Goal: Information Seeking & Learning: Learn about a topic

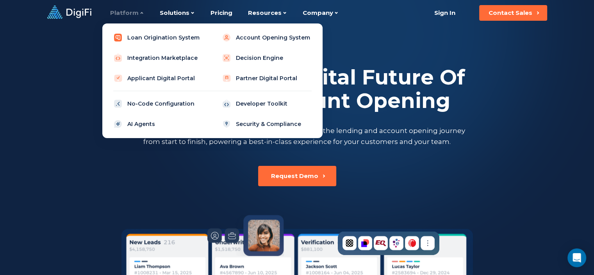
click at [142, 42] on link "Loan Origination System" at bounding box center [158, 38] width 99 height 16
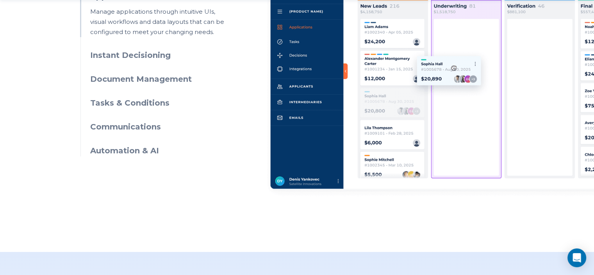
scroll to position [469, 0]
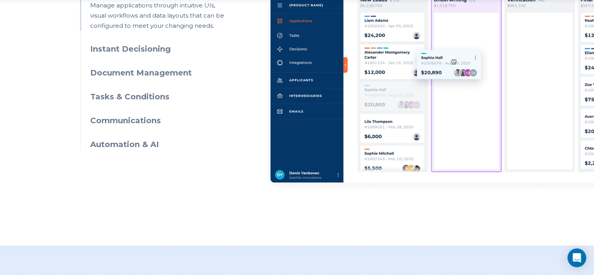
click at [111, 46] on h3 "Instant Decisioning" at bounding box center [161, 48] width 142 height 11
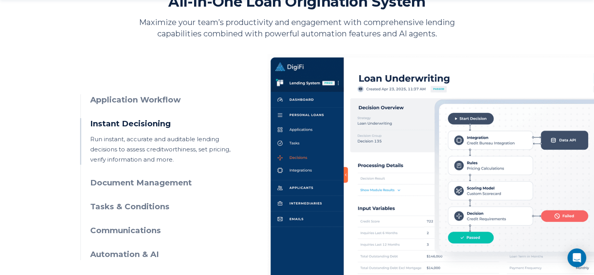
scroll to position [430, 0]
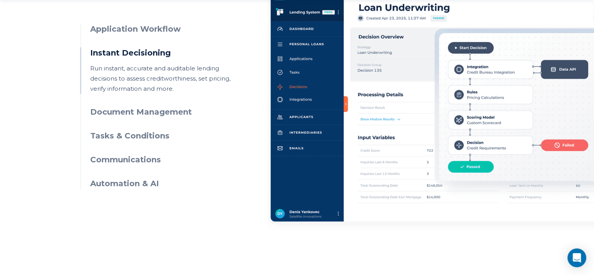
click at [156, 104] on ul "Application Workflow Manage applications through intuitive UIs, visual workflow…" at bounding box center [156, 106] width 152 height 166
click at [155, 107] on h3 "Document Management" at bounding box center [161, 111] width 142 height 11
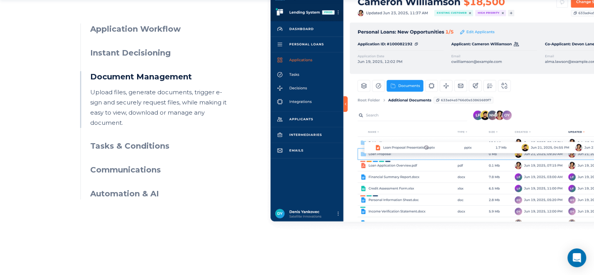
scroll to position [469, 0]
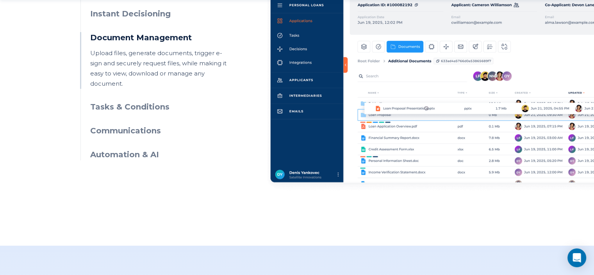
click at [149, 101] on h3 "Tasks & Conditions" at bounding box center [161, 106] width 142 height 11
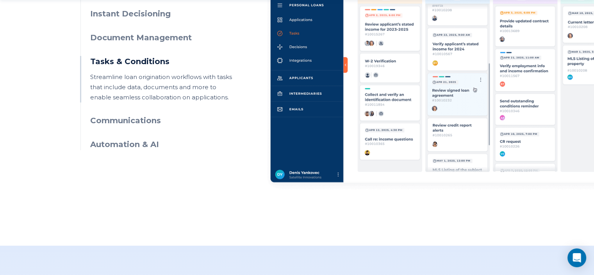
click at [141, 123] on h3 "Communications" at bounding box center [161, 120] width 142 height 11
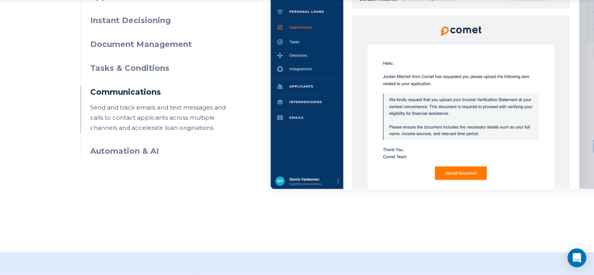
scroll to position [508, 0]
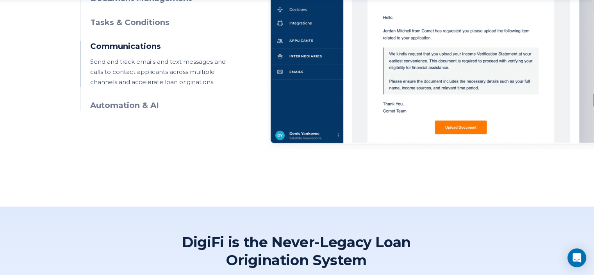
click at [142, 106] on h3 "Automation & AI" at bounding box center [161, 105] width 142 height 11
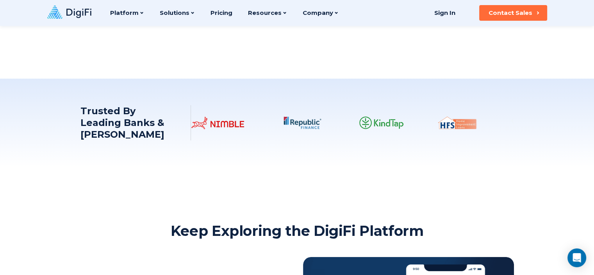
scroll to position [1406, 0]
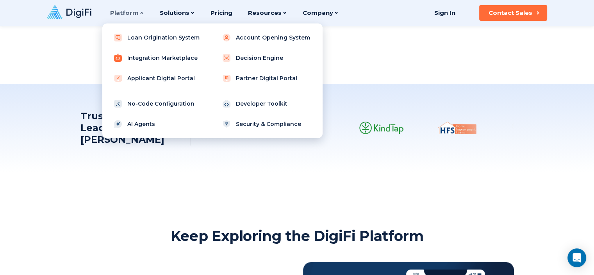
click at [151, 57] on link "Integration Marketplace" at bounding box center [158, 58] width 99 height 16
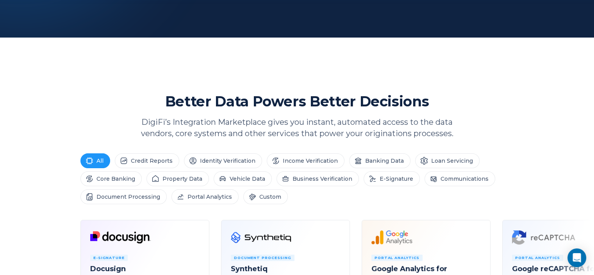
scroll to position [352, 0]
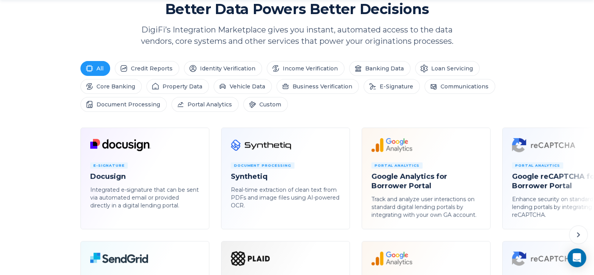
click at [362, 59] on section "Better Data Powers Better Decisions DigiFi’s Integration Marketplace gives you …" at bounding box center [297, 179] width 594 height 359
click at [361, 65] on li "Banking Data" at bounding box center [379, 68] width 61 height 15
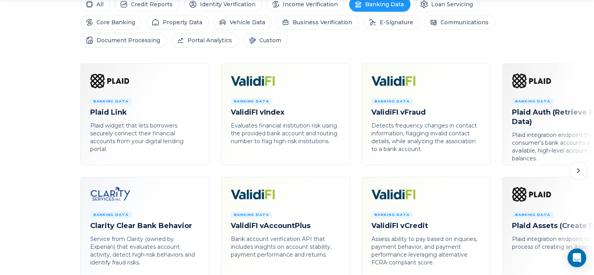
scroll to position [430, 0]
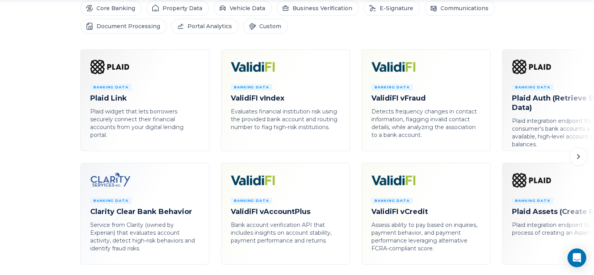
click at [581, 156] on icon at bounding box center [578, 156] width 9 height 9
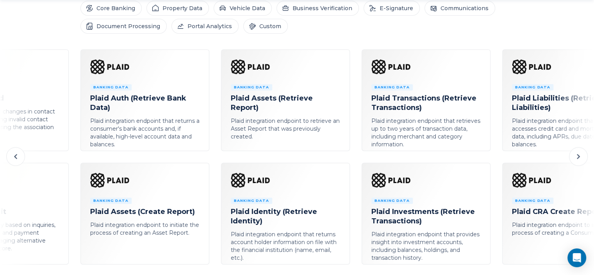
click at [581, 156] on icon at bounding box center [578, 156] width 9 height 9
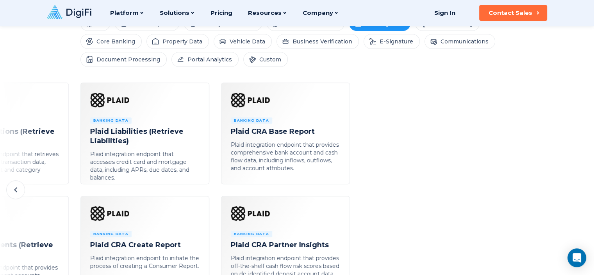
scroll to position [352, 0]
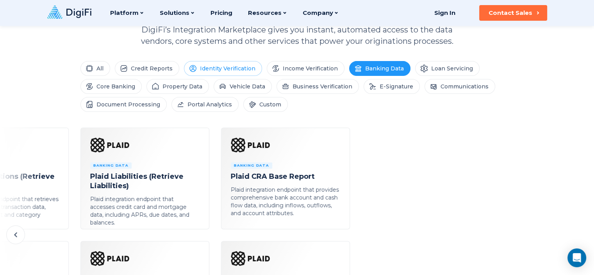
click at [221, 65] on li "Identity Verification" at bounding box center [223, 68] width 78 height 15
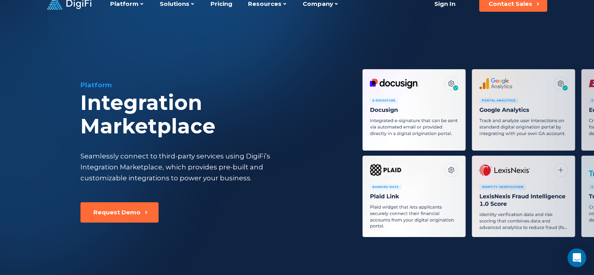
scroll to position [0, 0]
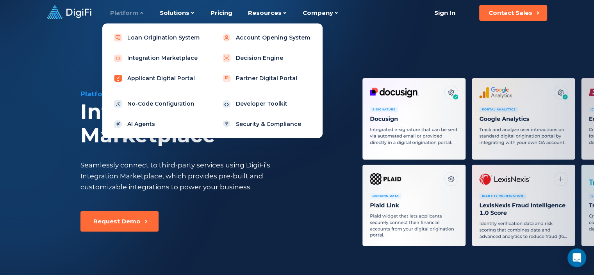
click at [175, 81] on link "Applicant Digital Portal" at bounding box center [158, 78] width 99 height 16
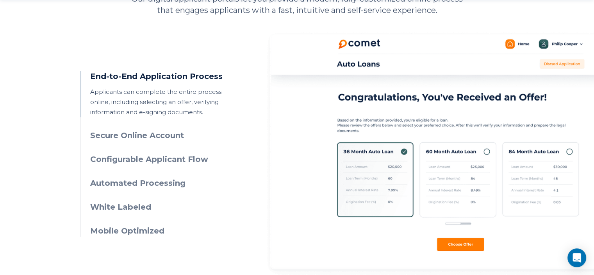
scroll to position [391, 0]
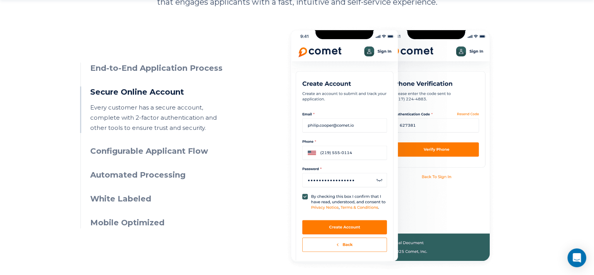
click at [125, 197] on h3 "White Labeled" at bounding box center [161, 198] width 142 height 11
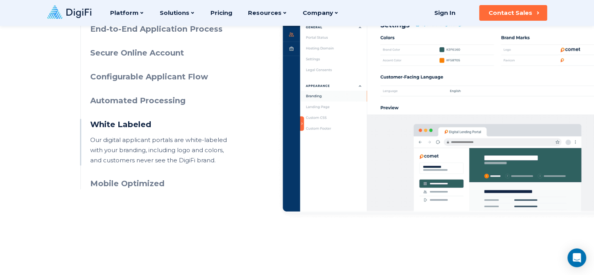
scroll to position [352, 0]
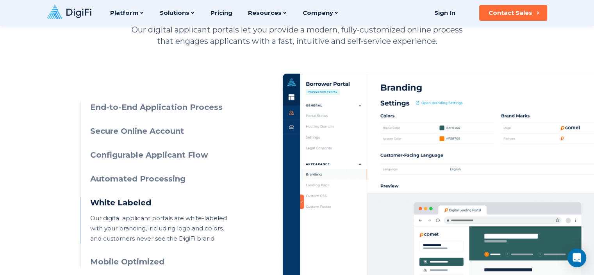
click at [195, 107] on h3 "End-to-End Application Process" at bounding box center [161, 107] width 142 height 11
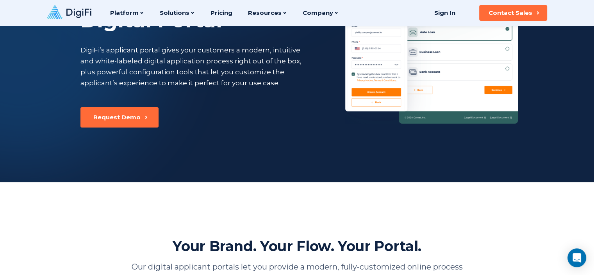
scroll to position [78, 0]
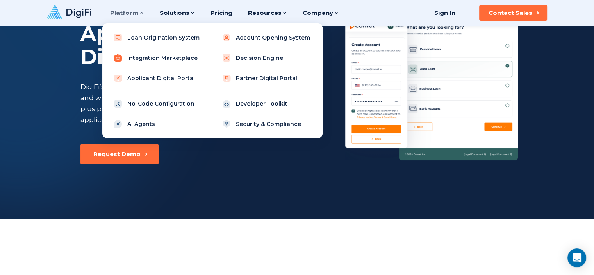
click at [170, 60] on link "Integration Marketplace" at bounding box center [158, 58] width 99 height 16
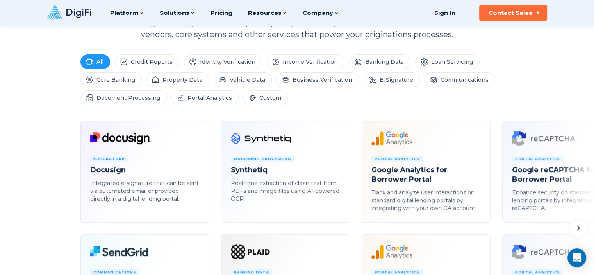
scroll to position [312, 0]
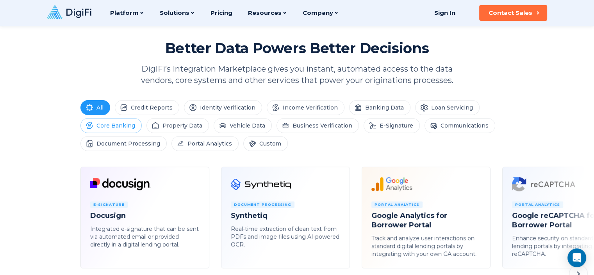
click at [127, 129] on li "Core Banking" at bounding box center [110, 125] width 61 height 15
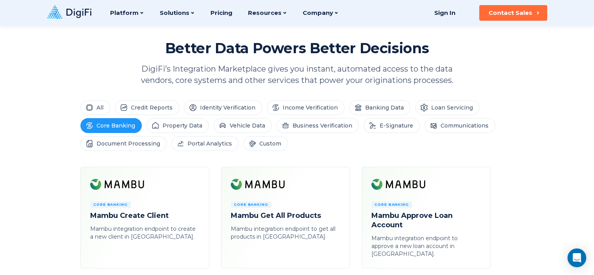
click at [142, 98] on section "Better Data Powers Better Decisions DigiFi’s Integration Marketplace gives you …" at bounding box center [297, 210] width 594 height 342
click at [141, 104] on li "Credit Reports" at bounding box center [147, 107] width 64 height 15
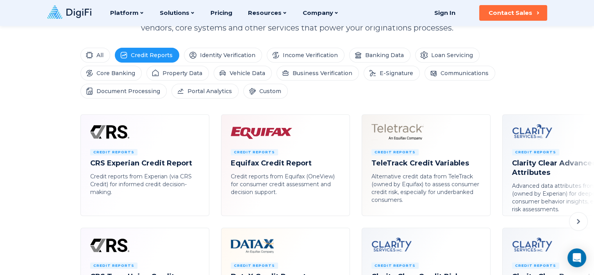
scroll to position [352, 0]
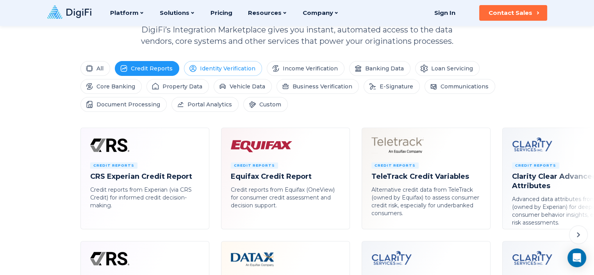
click at [214, 69] on li "Identity Verification" at bounding box center [223, 68] width 78 height 15
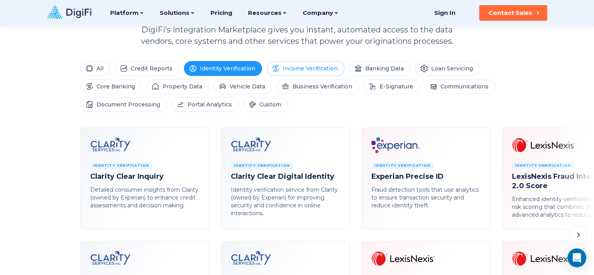
click at [284, 70] on li "Income Verification" at bounding box center [306, 68] width 78 height 15
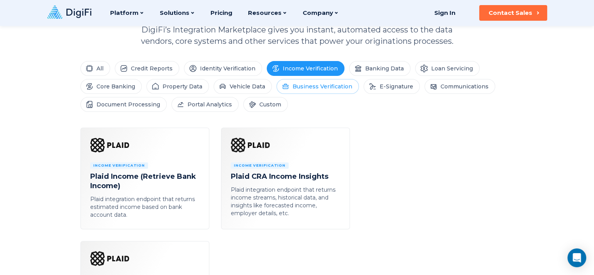
click at [282, 84] on icon at bounding box center [286, 86] width 8 height 8
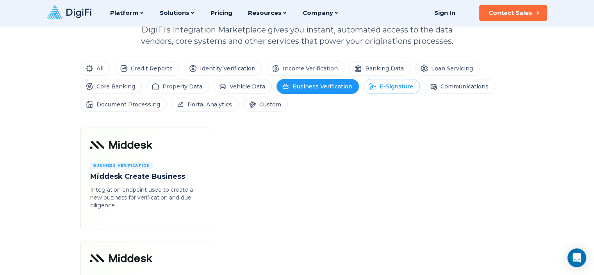
click at [386, 84] on li "E-Signature" at bounding box center [392, 86] width 56 height 15
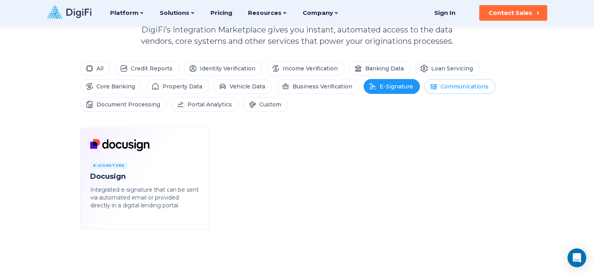
drag, startPoint x: 435, startPoint y: 81, endPoint x: 431, endPoint y: 83, distance: 4.7
click at [435, 81] on li "Communications" at bounding box center [460, 86] width 71 height 15
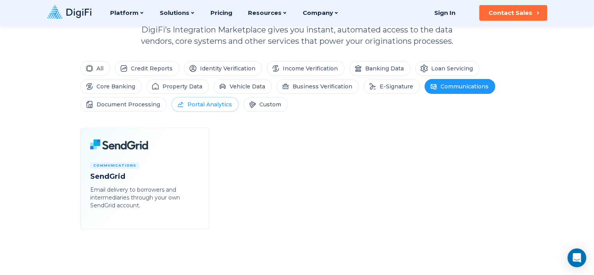
click at [222, 105] on li "Portal Analytics" at bounding box center [204, 104] width 67 height 15
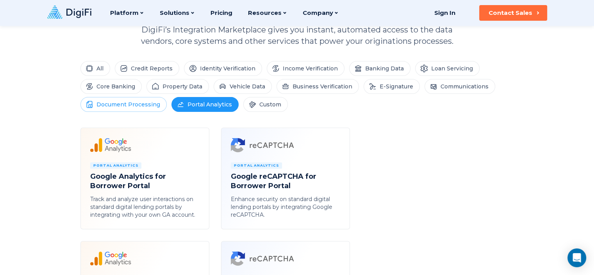
click at [149, 108] on li "Document Processing" at bounding box center [123, 104] width 86 height 15
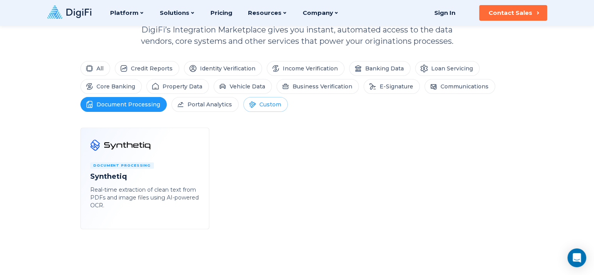
click at [264, 100] on li "Custom" at bounding box center [265, 104] width 45 height 15
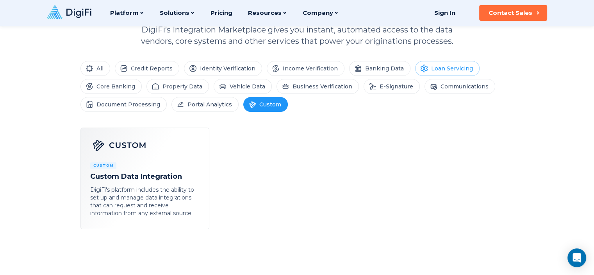
click at [423, 71] on li "Loan Servicing" at bounding box center [447, 68] width 64 height 15
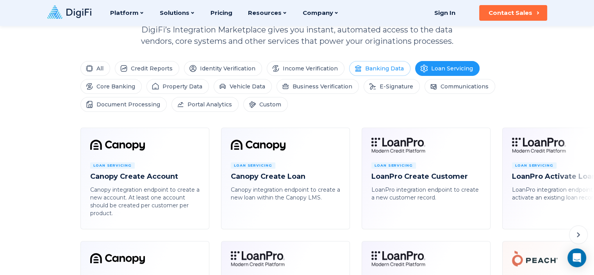
click at [374, 71] on li "Banking Data" at bounding box center [379, 68] width 61 height 15
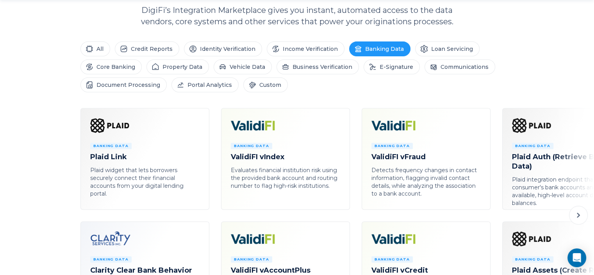
scroll to position [391, 0]
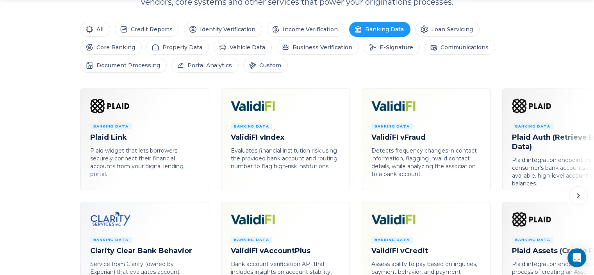
click at [134, 114] on li "Banking Data Plaid Link Plaid widget that lets borrowers securely connect their…" at bounding box center [144, 139] width 129 height 102
click at [112, 102] on icon at bounding box center [124, 106] width 68 height 16
click at [114, 137] on h4 "Plaid Link" at bounding box center [144, 136] width 109 height 9
click at [125, 140] on h4 "Plaid Link" at bounding box center [144, 136] width 109 height 9
drag, startPoint x: 77, startPoint y: 134, endPoint x: 349, endPoint y: 2, distance: 302.4
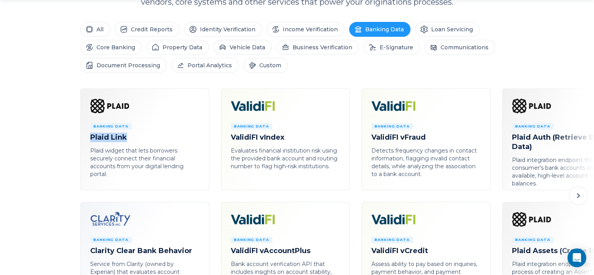
click at [148, 127] on div "Banking Data Plaid Link Plaid widget that lets borrowers securely connect their…" at bounding box center [297, 203] width 594 height 231
copy h4 "Plaid Link"
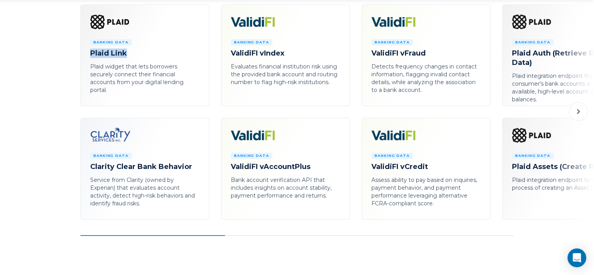
scroll to position [430, 0]
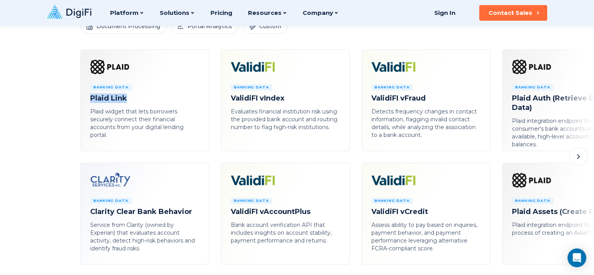
click at [578, 153] on icon at bounding box center [578, 156] width 9 height 9
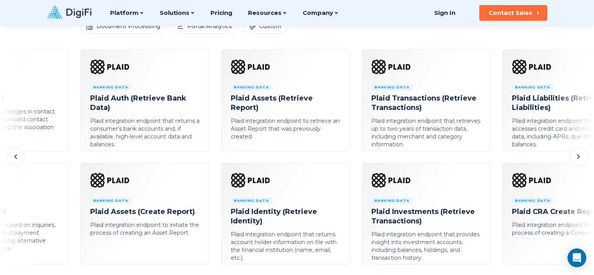
click at [578, 152] on icon at bounding box center [578, 156] width 9 height 9
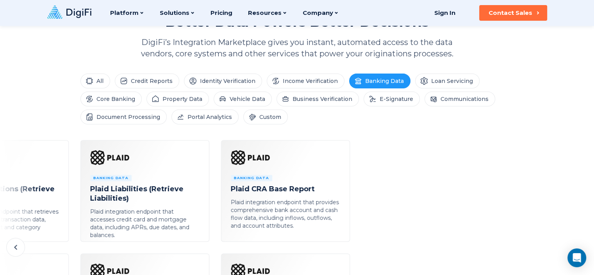
scroll to position [234, 0]
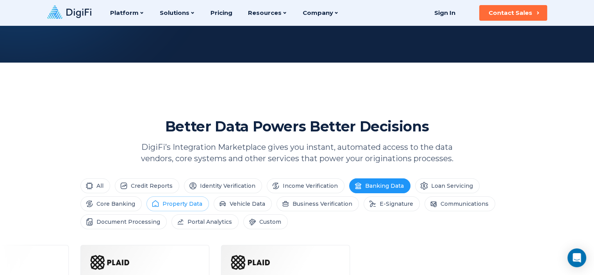
click at [171, 203] on li "Property Data" at bounding box center [177, 203] width 62 height 15
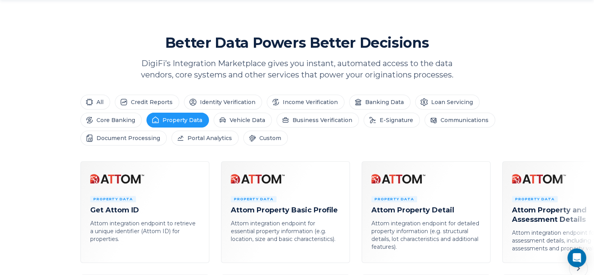
scroll to position [391, 0]
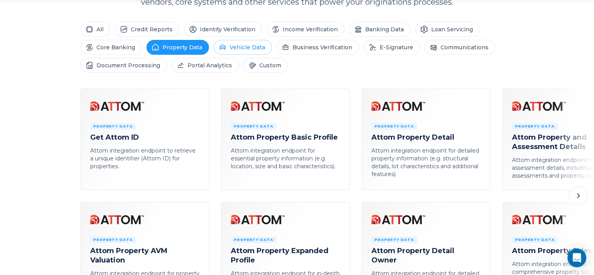
click at [232, 48] on li "Vehicle Data" at bounding box center [243, 47] width 58 height 15
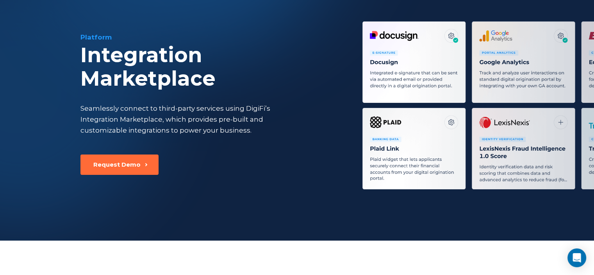
scroll to position [0, 0]
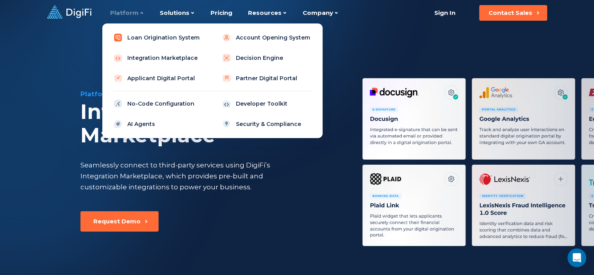
click at [125, 41] on link "Loan Origination System" at bounding box center [158, 38] width 99 height 16
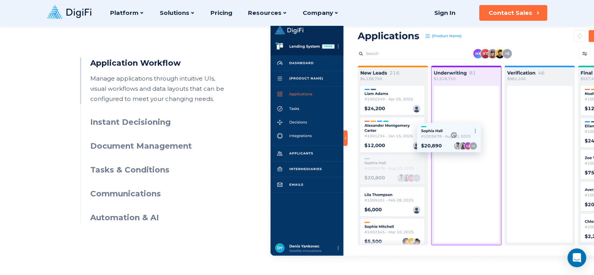
scroll to position [391, 0]
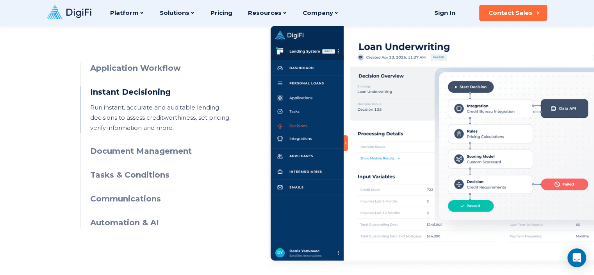
click at [134, 57] on div "Application Workflow Manage applications through intuitive UIs, visual workflow…" at bounding box center [297, 138] width 434 height 261
click at [135, 68] on h3 "Application Workflow" at bounding box center [161, 67] width 142 height 11
click at [145, 179] on h3 "Tasks & Conditions" at bounding box center [161, 174] width 142 height 11
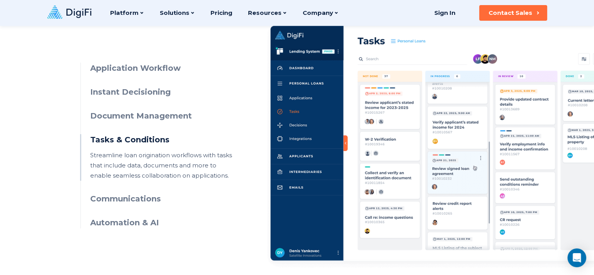
click at [122, 197] on h3 "Communications" at bounding box center [161, 198] width 142 height 11
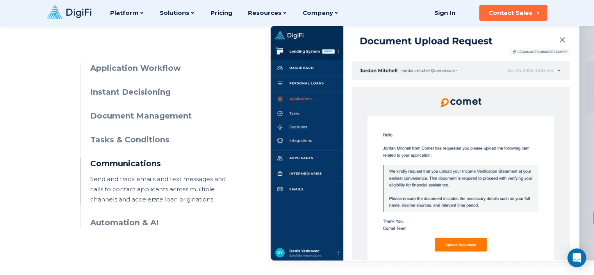
click at [123, 221] on h3 "Automation & AI" at bounding box center [161, 222] width 142 height 11
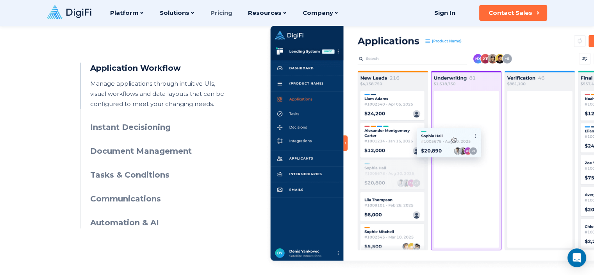
click at [217, 16] on link "Pricing" at bounding box center [222, 13] width 22 height 26
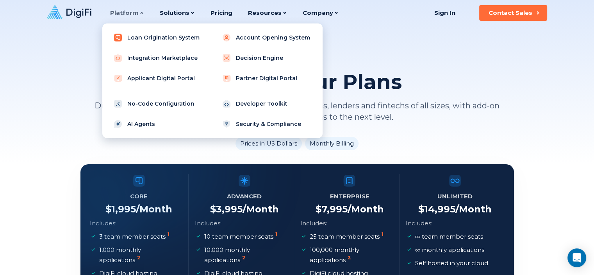
click at [170, 36] on link "Loan Origination System" at bounding box center [158, 38] width 99 height 16
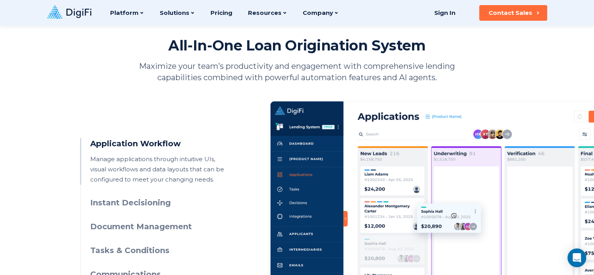
scroll to position [195, 0]
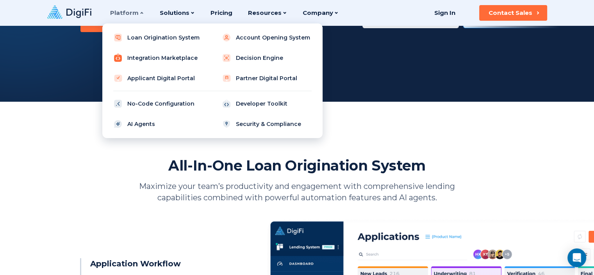
click at [143, 57] on link "Integration Marketplace" at bounding box center [158, 58] width 99 height 16
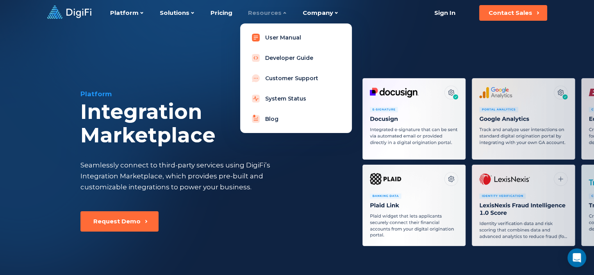
click at [291, 41] on link "User Manual" at bounding box center [295, 38] width 99 height 16
click at [269, 119] on link "Blog" at bounding box center [295, 119] width 99 height 16
